Goal: Information Seeking & Learning: Learn about a topic

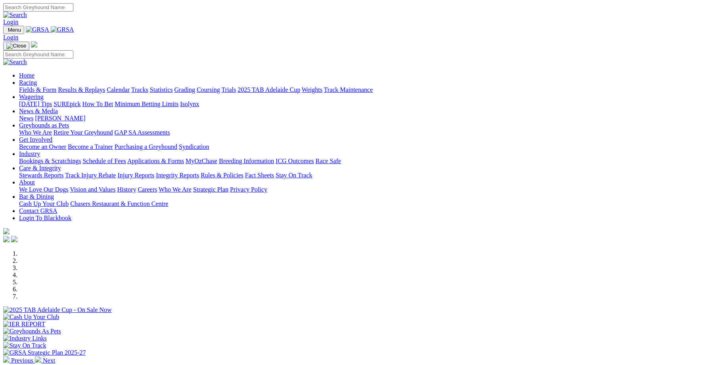
scroll to position [274, 0]
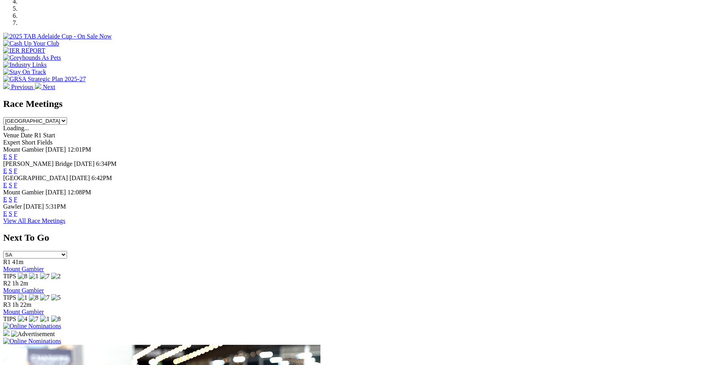
click at [17, 210] on link "F" at bounding box center [16, 213] width 4 height 7
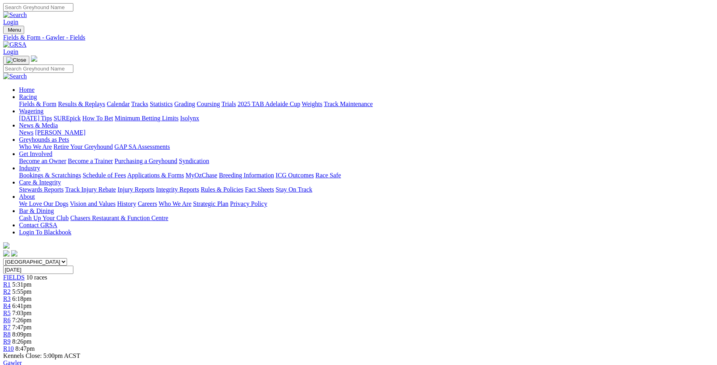
click at [199, 186] on link "Integrity Reports" at bounding box center [177, 189] width 43 height 7
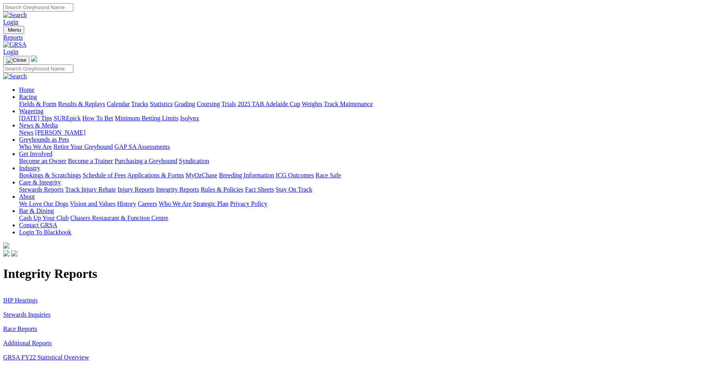
click at [51, 312] on link "Stewards Inquiries" at bounding box center [27, 315] width 48 height 7
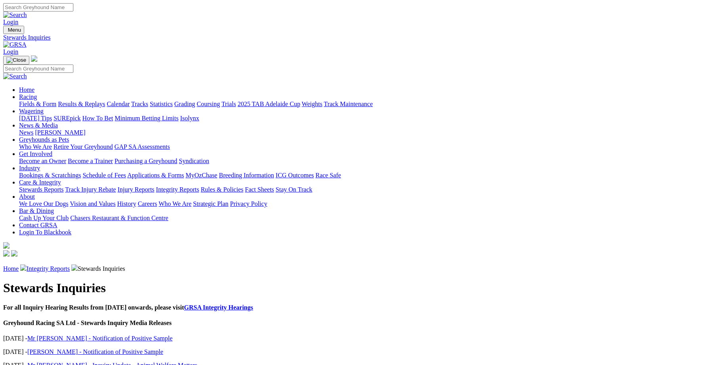
click at [70, 266] on link "Integrity Reports" at bounding box center [48, 269] width 43 height 7
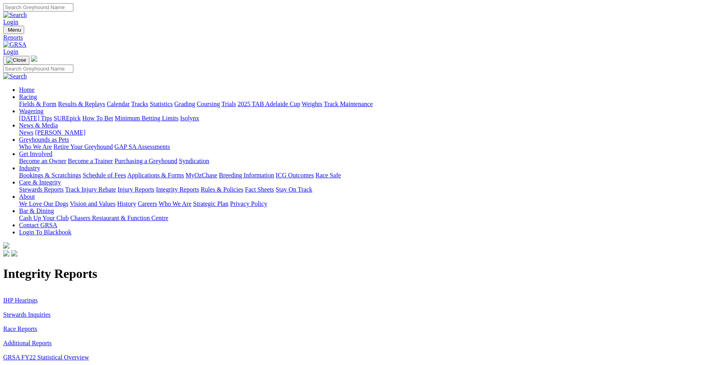
click at [38, 297] on link "IHP Hearings" at bounding box center [20, 300] width 34 height 7
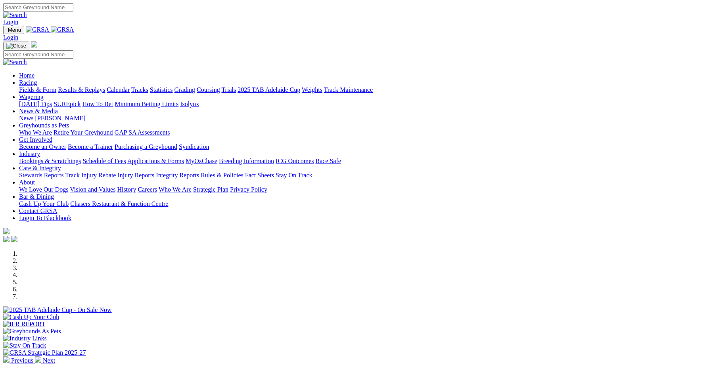
scroll to position [219, 0]
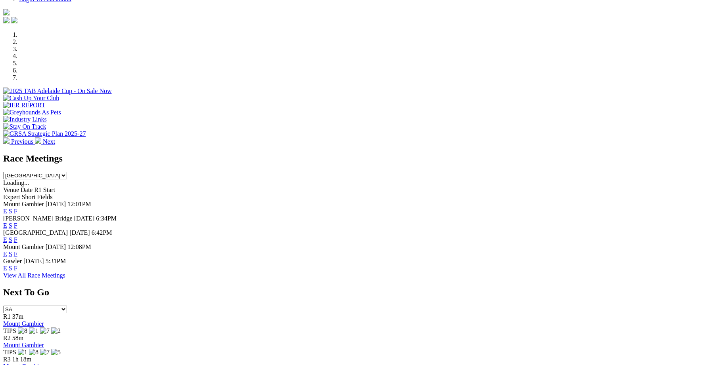
click at [17, 237] on link "F" at bounding box center [16, 240] width 4 height 7
